Goal: Task Accomplishment & Management: Use online tool/utility

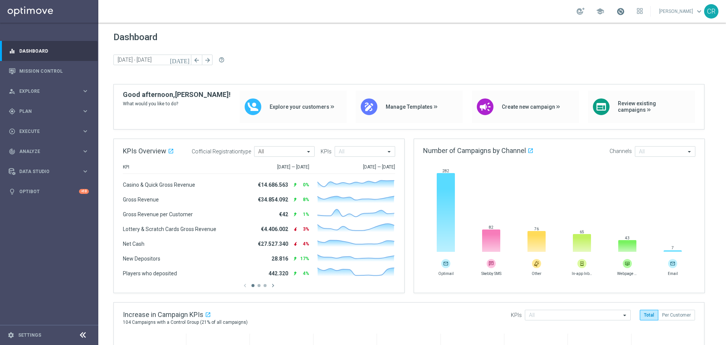
click at [617, 13] on span at bounding box center [621, 11] width 8 height 8
click at [59, 87] on div "person_search Explore keyboard_arrow_right" at bounding box center [49, 91] width 98 height 20
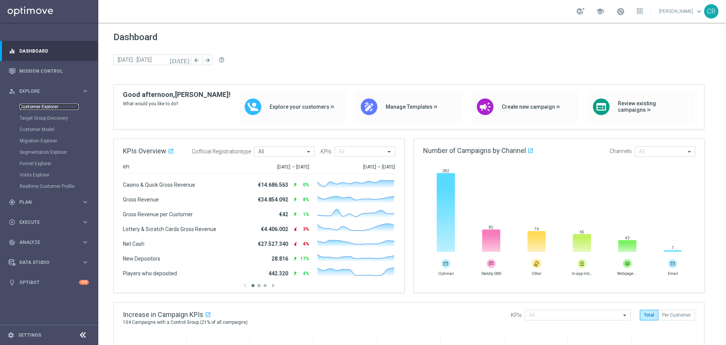
click at [42, 107] on link "Customer Explorer" at bounding box center [49, 107] width 59 height 6
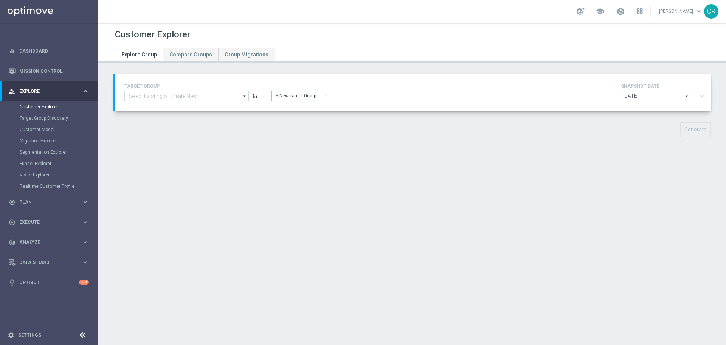
click at [660, 95] on span "[DATE]" at bounding box center [657, 96] width 70 height 10
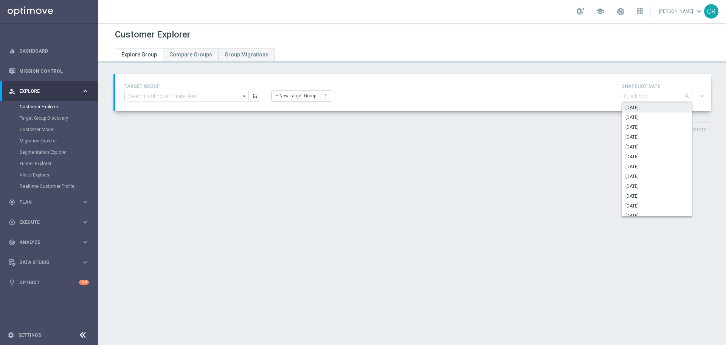
click at [651, 107] on span "[DATE]" at bounding box center [657, 107] width 63 height 6
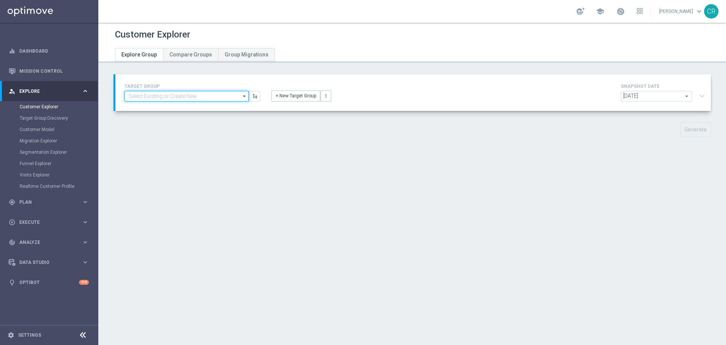
click at [213, 95] on input at bounding box center [186, 96] width 124 height 11
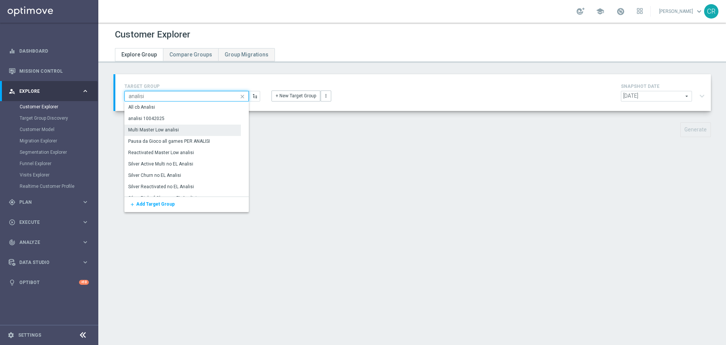
type input "analisi"
click at [197, 131] on div "Multi Master Low analisi" at bounding box center [182, 129] width 117 height 11
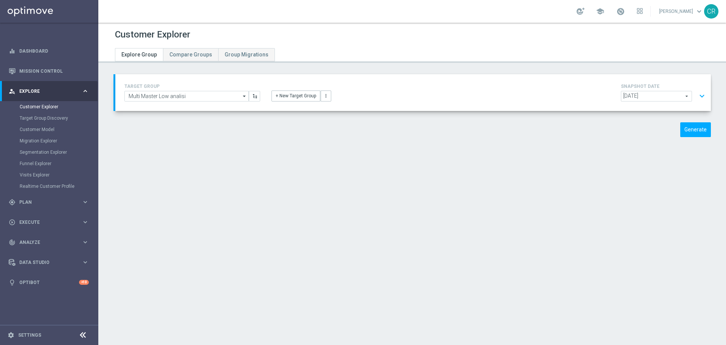
click at [697, 98] on button "expand_more" at bounding box center [702, 96] width 11 height 14
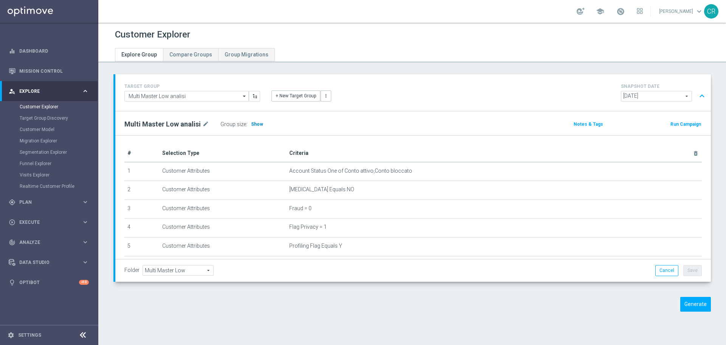
click at [255, 125] on span "Show" at bounding box center [257, 123] width 12 height 5
drag, startPoint x: 255, startPoint y: 125, endPoint x: 449, endPoint y: 98, distance: 196.0
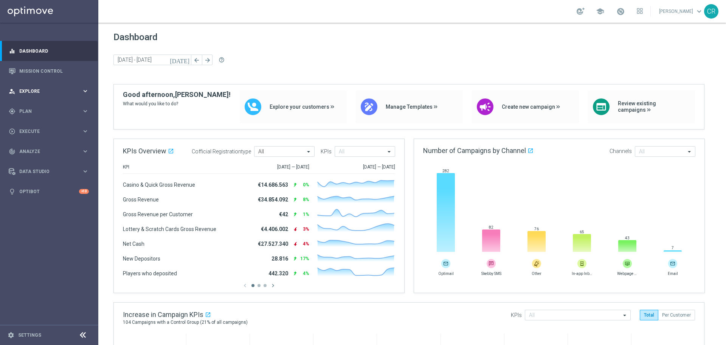
click at [26, 89] on span "Explore" at bounding box center [50, 91] width 62 height 5
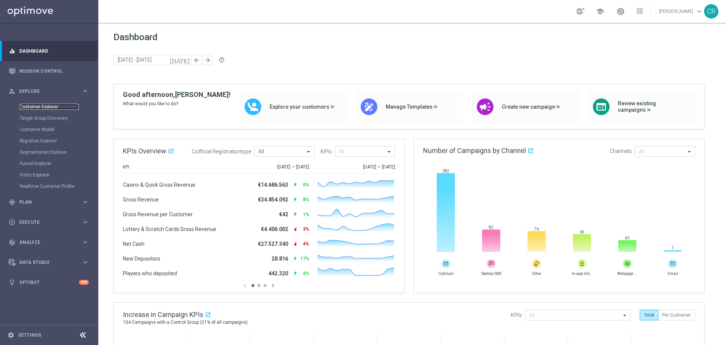
click at [42, 109] on link "Customer Explorer" at bounding box center [49, 107] width 59 height 6
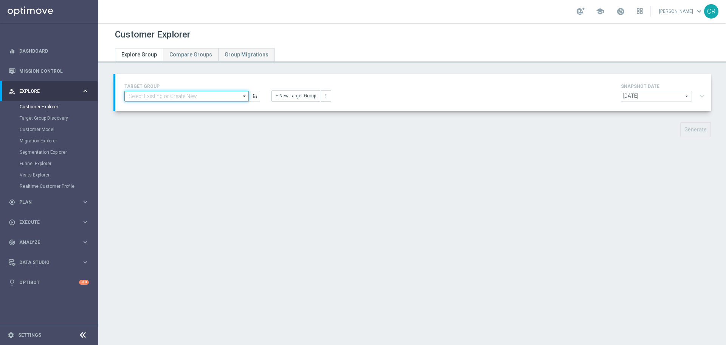
click at [207, 98] on input at bounding box center [186, 96] width 124 height 11
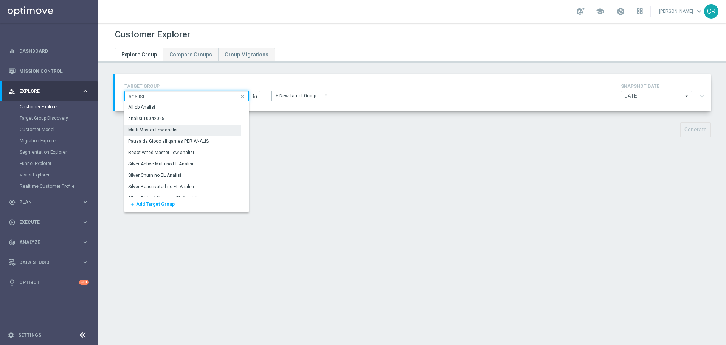
type input "analisi"
click at [155, 127] on div "Multi Master Low analisi" at bounding box center [153, 129] width 51 height 7
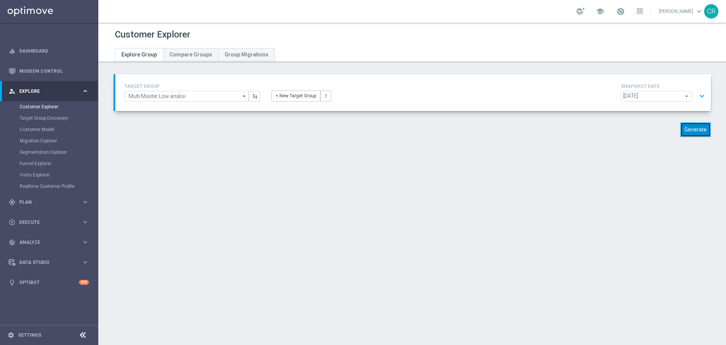
click at [684, 133] on button "Generate" at bounding box center [696, 129] width 31 height 15
click at [699, 89] on button "expand_more" at bounding box center [702, 96] width 11 height 14
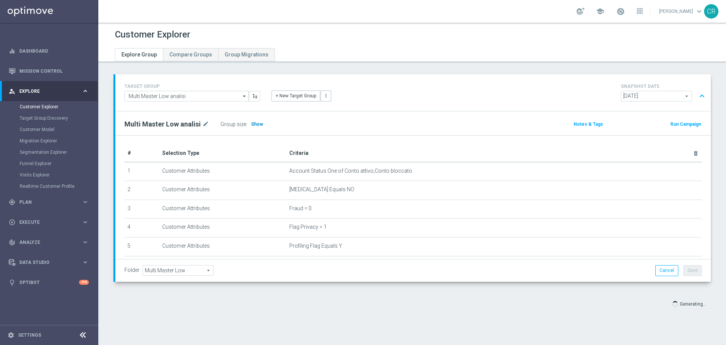
click at [257, 124] on span "Show" at bounding box center [257, 123] width 12 height 5
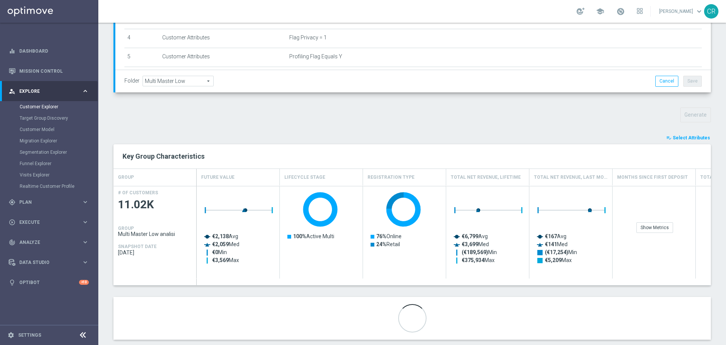
scroll to position [203, 0]
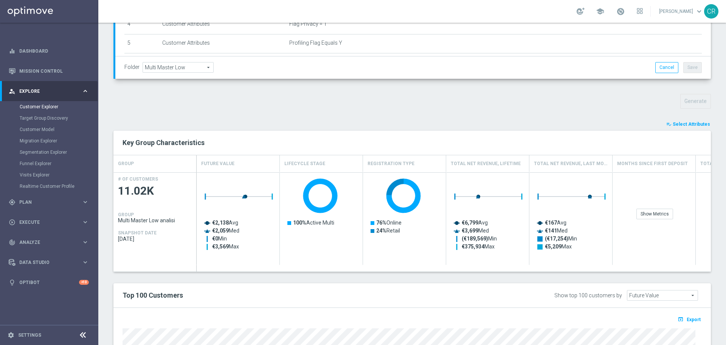
click at [682, 124] on span "Select Attributes" at bounding box center [691, 123] width 37 height 5
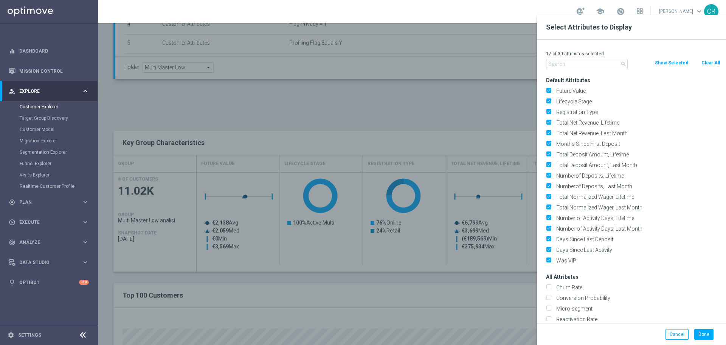
click at [709, 61] on button "Clear All" at bounding box center [711, 63] width 20 height 8
checkbox input "false"
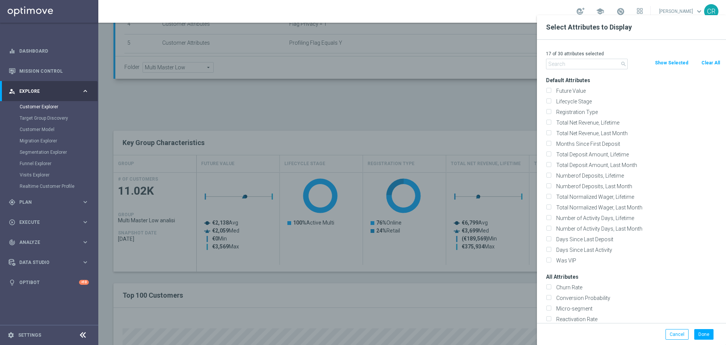
checkbox input "false"
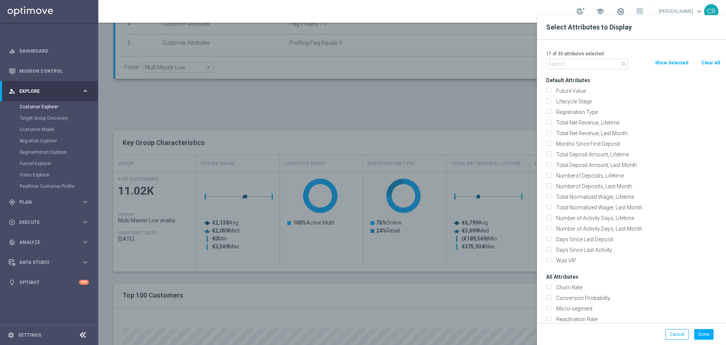
checkbox input "false"
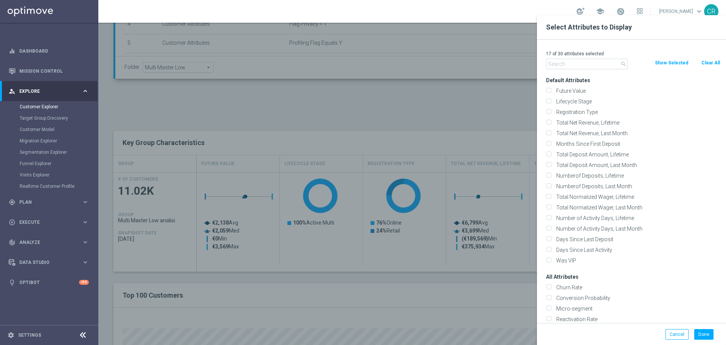
checkbox input "false"
click at [569, 66] on input "text" at bounding box center [587, 64] width 82 height 11
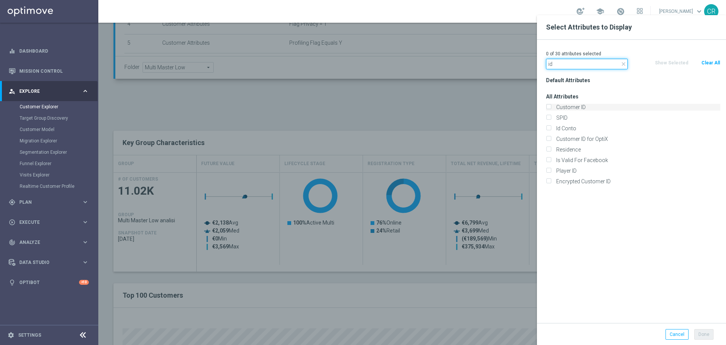
type input "id"
click at [547, 108] on input "Customer ID" at bounding box center [548, 108] width 5 height 5
checkbox input "true"
click at [549, 127] on input "Id Conto" at bounding box center [548, 129] width 5 height 5
checkbox input "true"
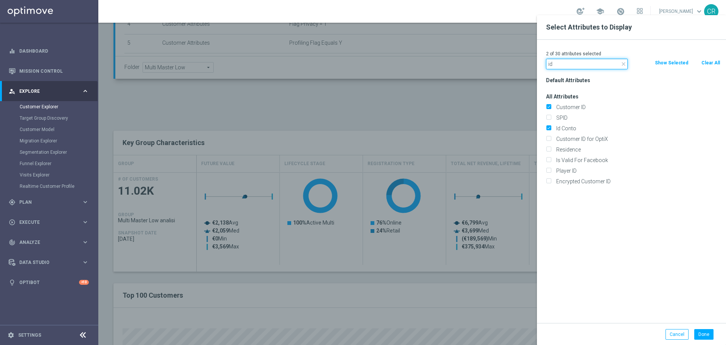
click at [573, 61] on input "id" at bounding box center [587, 64] width 82 height 11
type input "i"
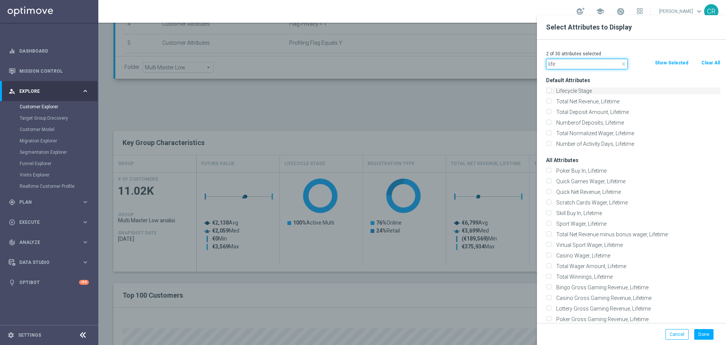
type input "life"
click at [553, 91] on div "Lifecycle Stage" at bounding box center [633, 90] width 174 height 7
click at [548, 91] on input "Lifecycle Stage" at bounding box center [548, 91] width 5 height 5
checkbox input "true"
click at [699, 334] on button "Done" at bounding box center [704, 334] width 19 height 11
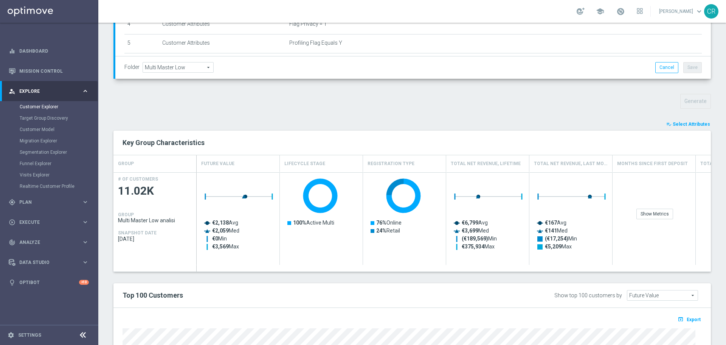
type input "Search"
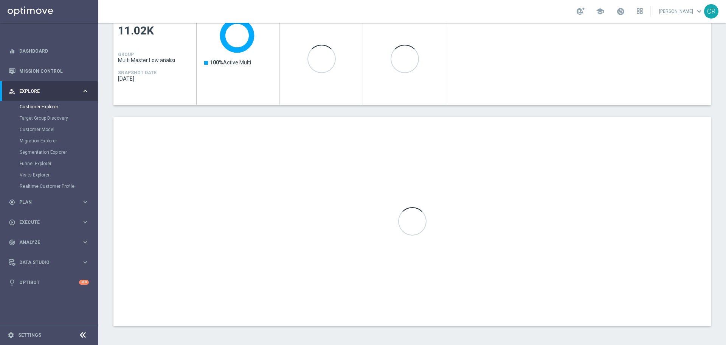
scroll to position [188, 0]
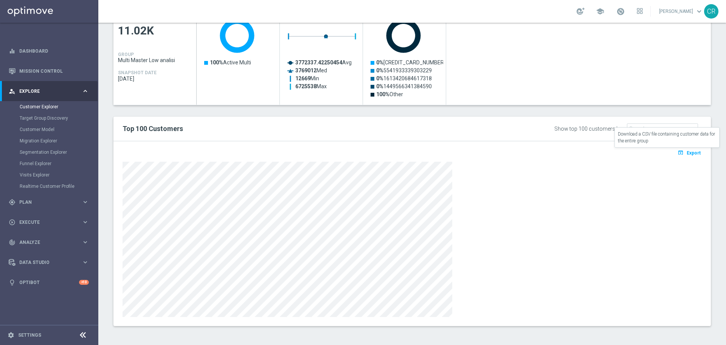
click at [687, 150] on span "Export" at bounding box center [694, 152] width 14 height 5
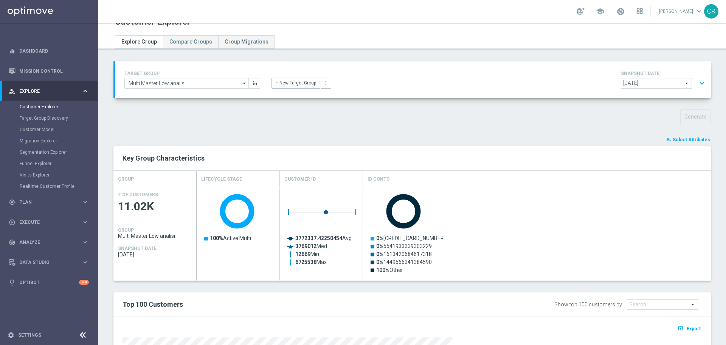
scroll to position [0, 0]
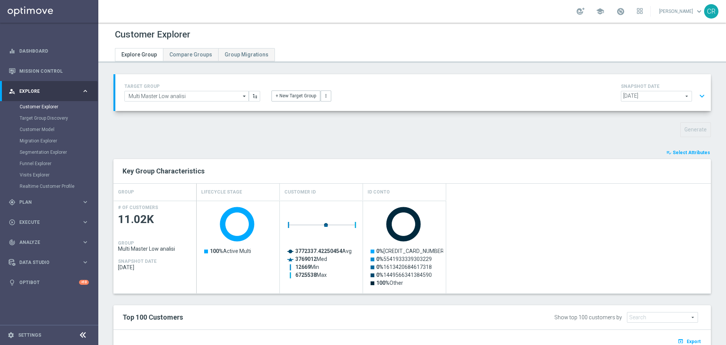
click at [698, 98] on button "expand_more" at bounding box center [702, 96] width 11 height 14
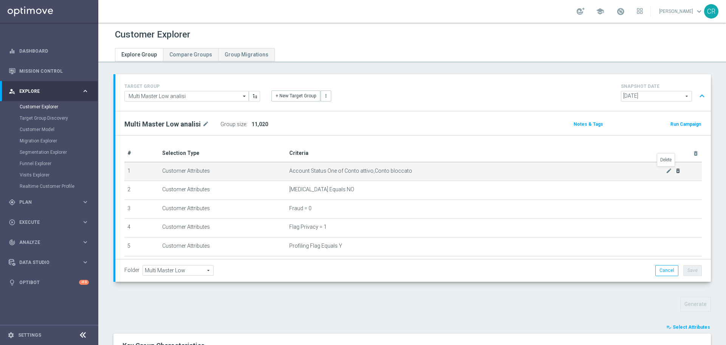
click at [675, 172] on icon "delete_forever" at bounding box center [678, 171] width 6 height 6
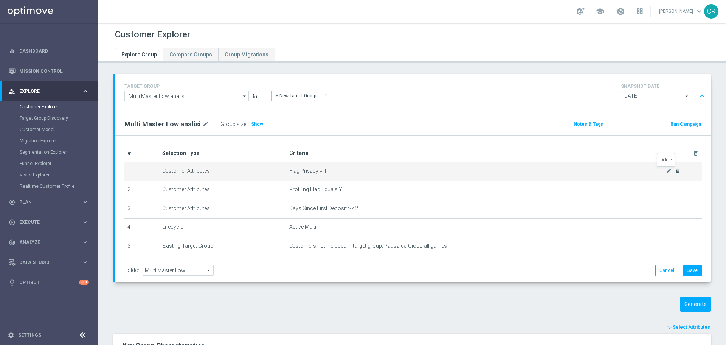
click at [675, 172] on icon "delete_forever" at bounding box center [678, 171] width 6 height 6
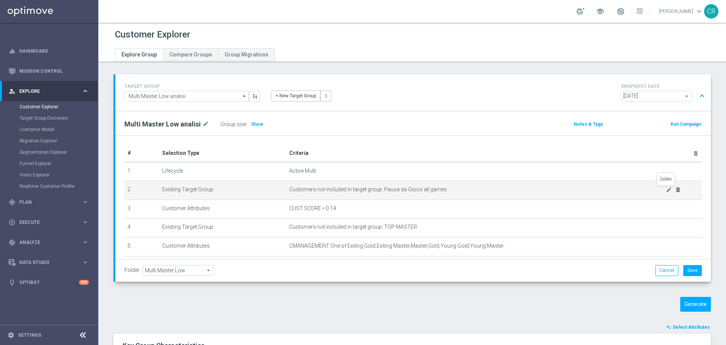
click at [675, 190] on icon "delete_forever" at bounding box center [678, 189] width 6 height 6
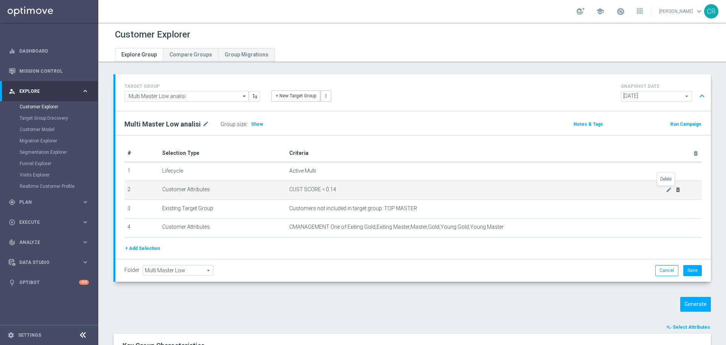
click at [675, 190] on icon "delete_forever" at bounding box center [678, 189] width 6 height 6
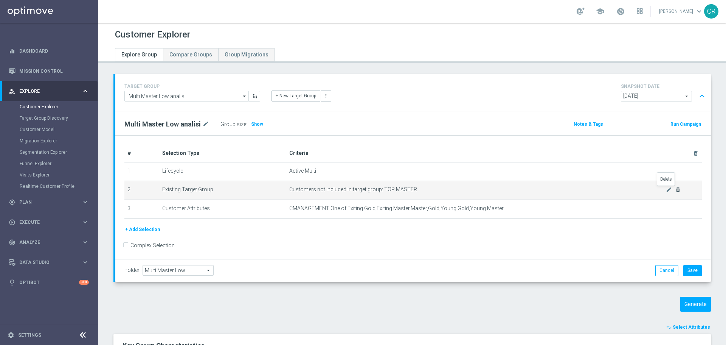
click at [675, 190] on icon "delete_forever" at bounding box center [678, 189] width 6 height 6
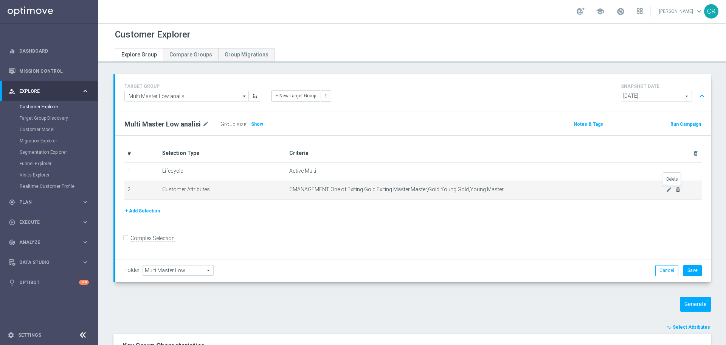
click at [675, 190] on icon "delete_forever" at bounding box center [678, 189] width 6 height 6
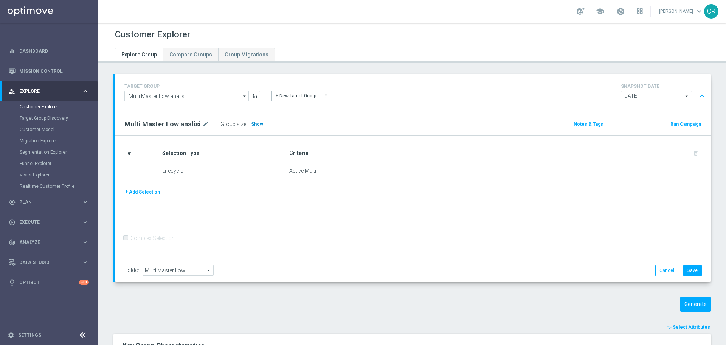
click at [253, 123] on span "Show" at bounding box center [257, 123] width 12 height 5
click at [667, 268] on button "Cancel" at bounding box center [667, 270] width 23 height 11
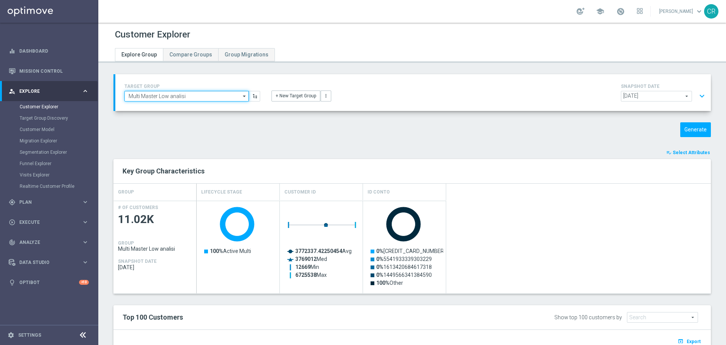
click at [197, 93] on input "Multi Master Low analisi" at bounding box center [186, 96] width 124 height 11
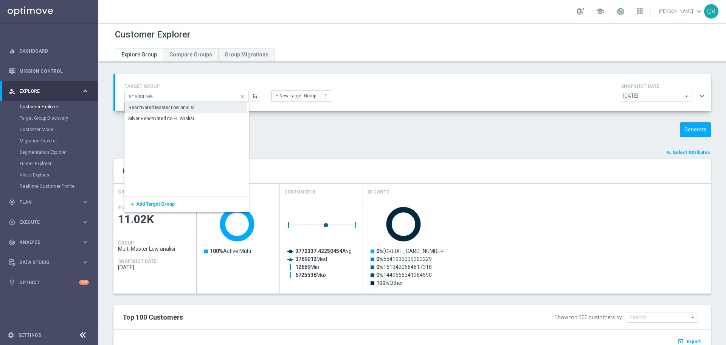
click at [202, 106] on div "Reactivated Master Low analisi" at bounding box center [185, 107] width 123 height 11
type input "Reactivated Master Low analisi"
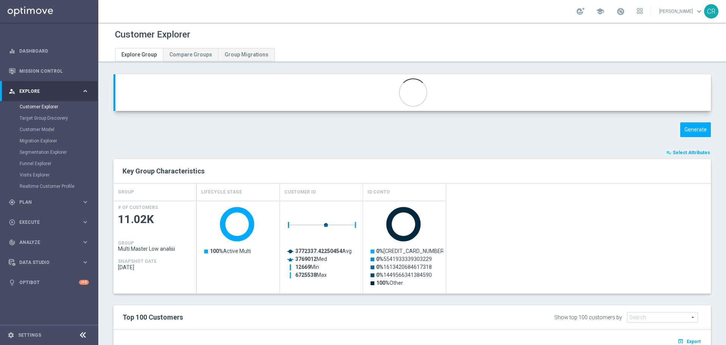
type input "Reactivated Master Low"
click at [697, 96] on button "expand_more" at bounding box center [702, 96] width 11 height 14
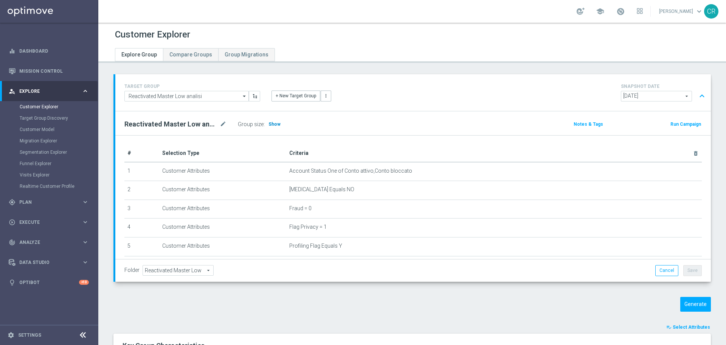
click at [274, 125] on span "Show" at bounding box center [275, 123] width 12 height 5
click at [686, 301] on button "Generate" at bounding box center [696, 304] width 31 height 15
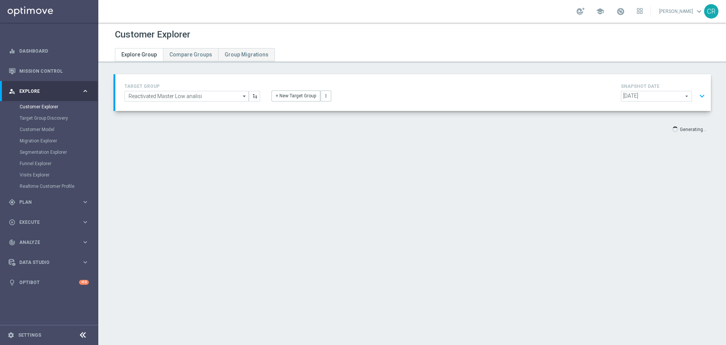
click at [699, 96] on button "expand_more" at bounding box center [702, 96] width 11 height 14
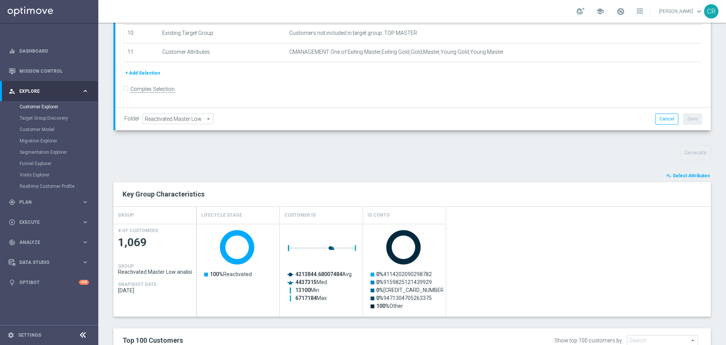
scroll to position [340, 0]
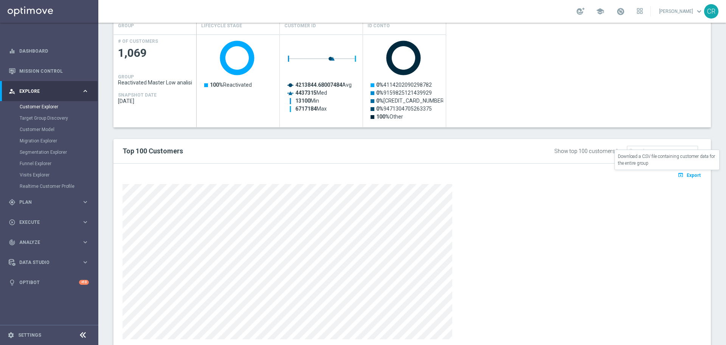
click at [690, 174] on span "Export" at bounding box center [694, 175] width 14 height 5
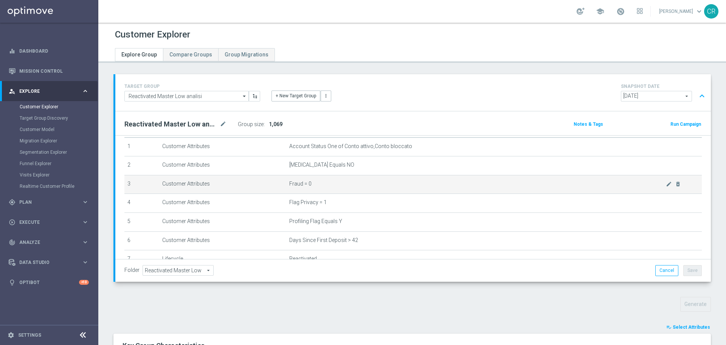
scroll to position [0, 0]
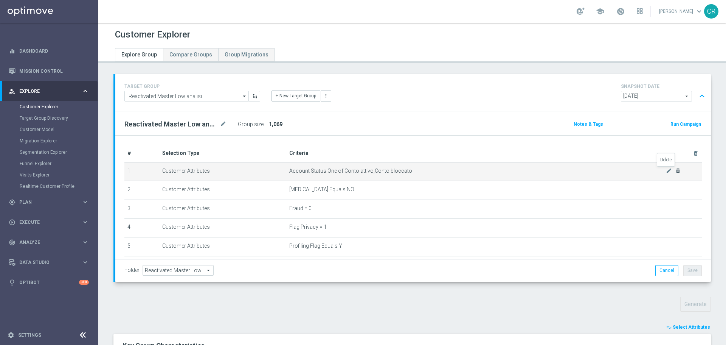
click at [675, 172] on icon "delete_forever" at bounding box center [678, 171] width 6 height 6
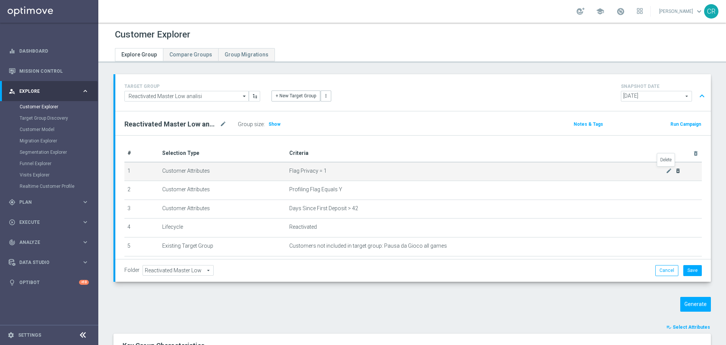
click at [675, 172] on icon "delete_forever" at bounding box center [678, 171] width 6 height 6
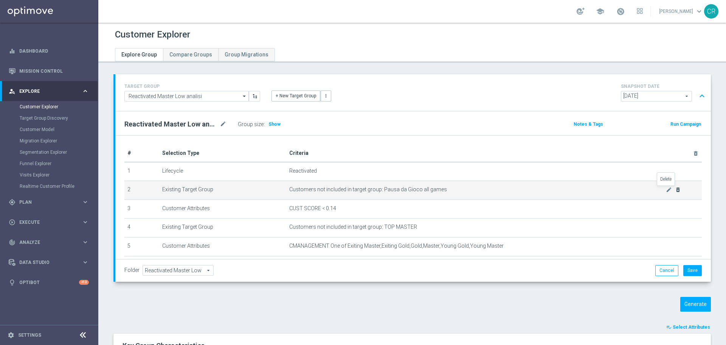
click at [675, 188] on icon "delete_forever" at bounding box center [678, 189] width 6 height 6
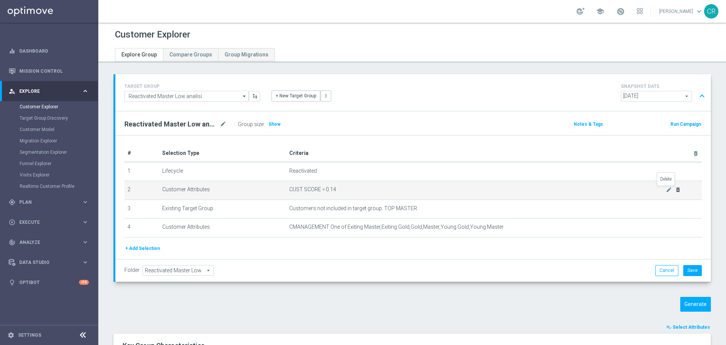
click at [675, 188] on icon "delete_forever" at bounding box center [678, 189] width 6 height 6
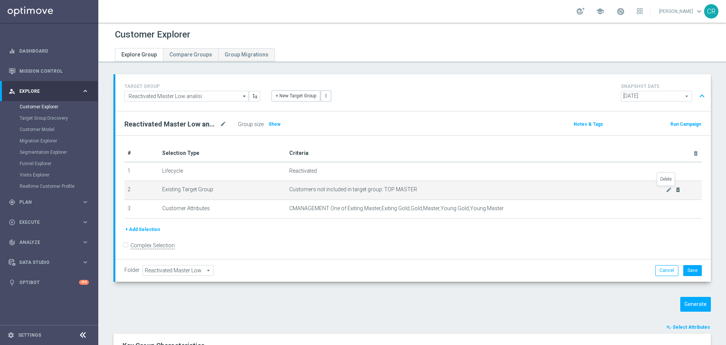
click at [675, 188] on icon "delete_forever" at bounding box center [678, 189] width 6 height 6
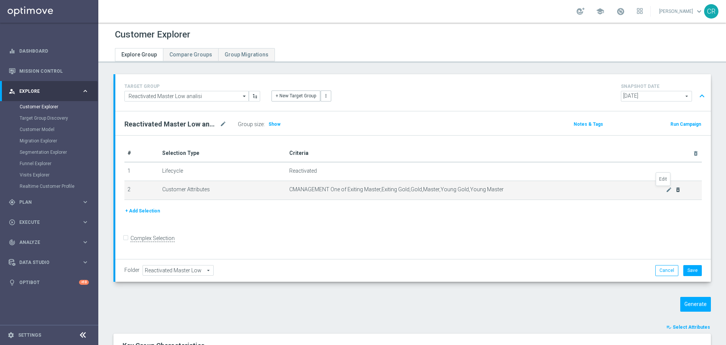
click at [666, 188] on icon "mode_edit" at bounding box center [669, 189] width 6 height 6
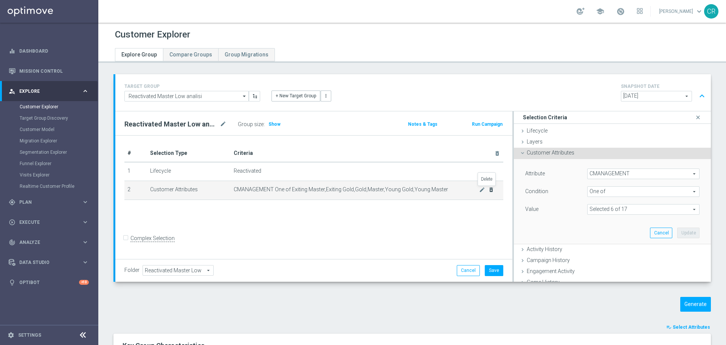
click at [490, 187] on icon "delete_forever" at bounding box center [491, 189] width 6 height 6
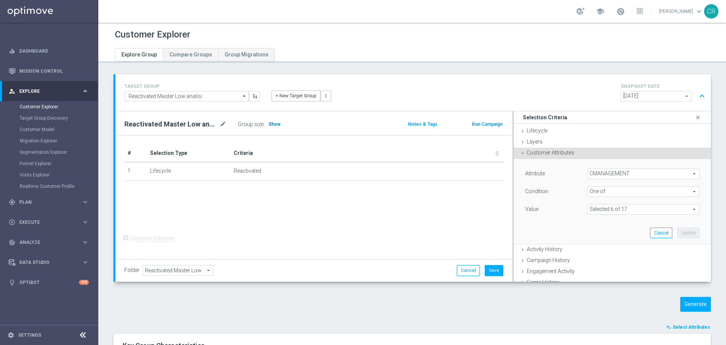
click at [271, 126] on span "Show" at bounding box center [275, 123] width 12 height 5
